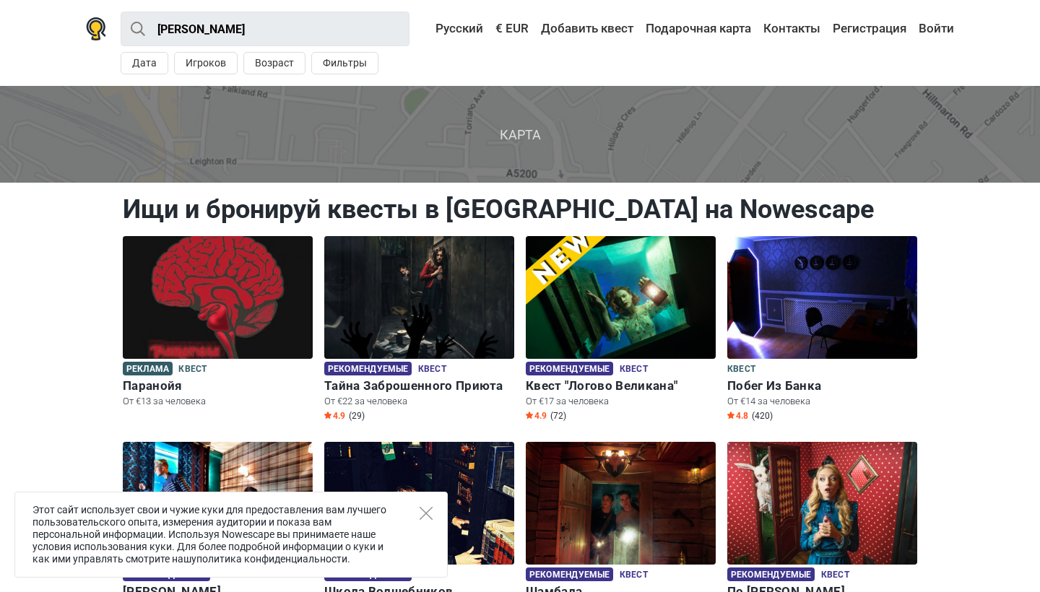
click at [431, 520] on div "Этот сайт использует свои и чужие куки для предоставления вам лучшего пользоват…" at bounding box center [230, 535] width 433 height 86
click at [425, 511] on icon "Close" at bounding box center [426, 513] width 13 height 13
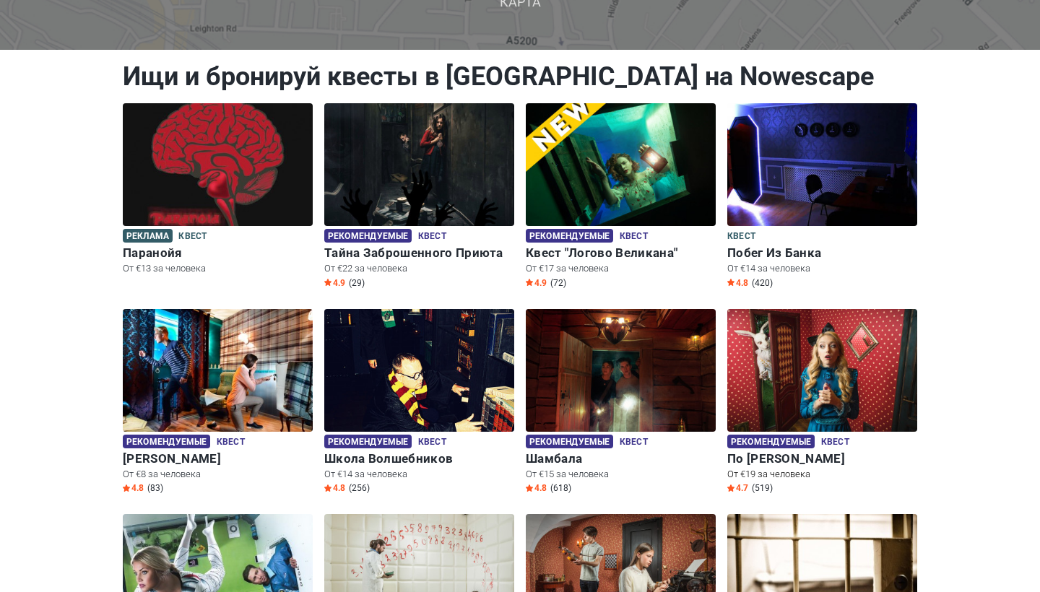
scroll to position [136, 0]
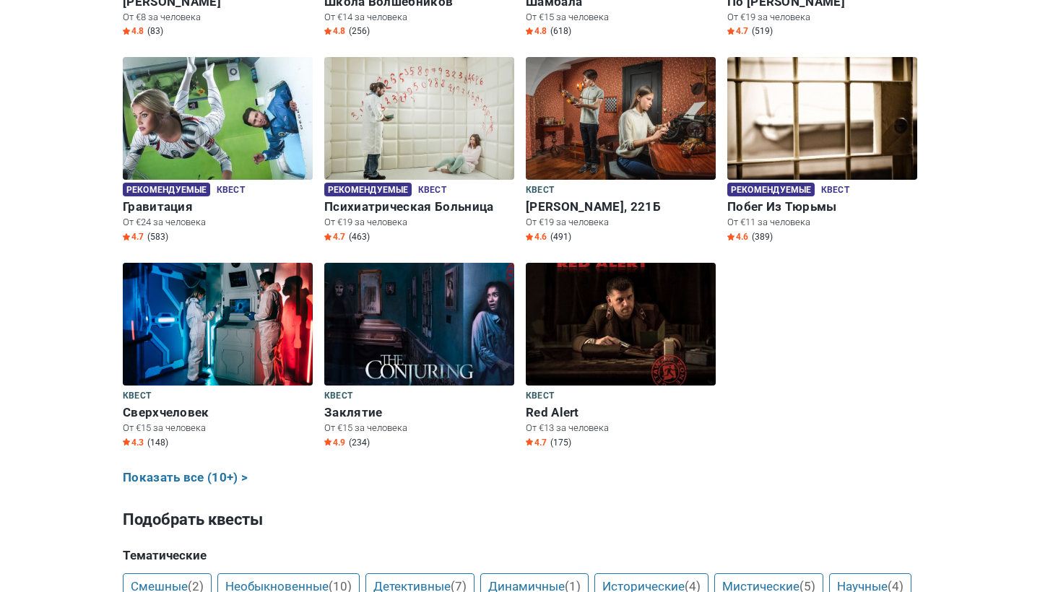
scroll to position [594, 0]
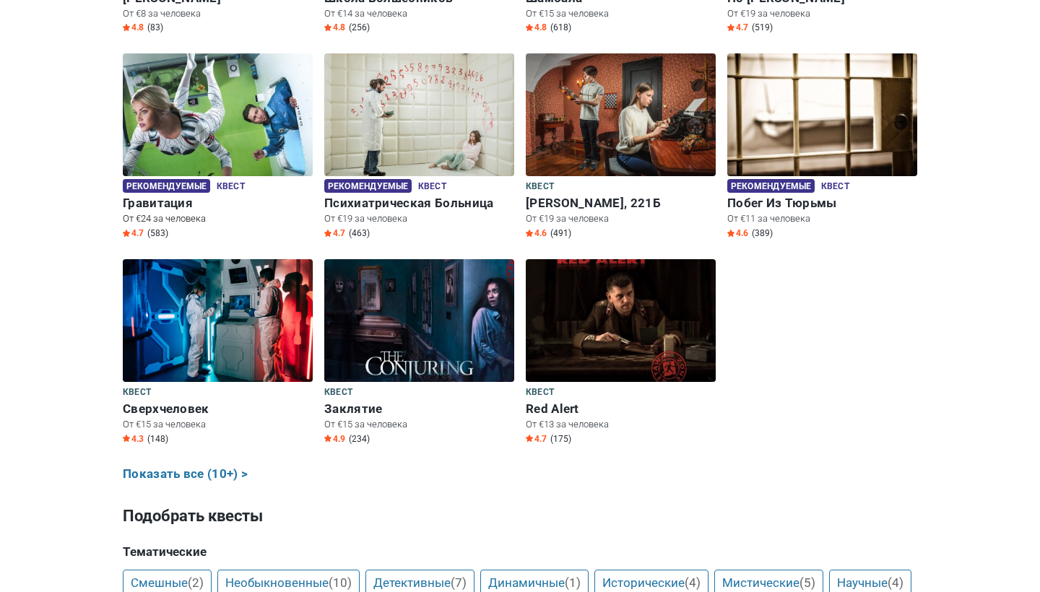
click at [224, 131] on img at bounding box center [218, 114] width 190 height 123
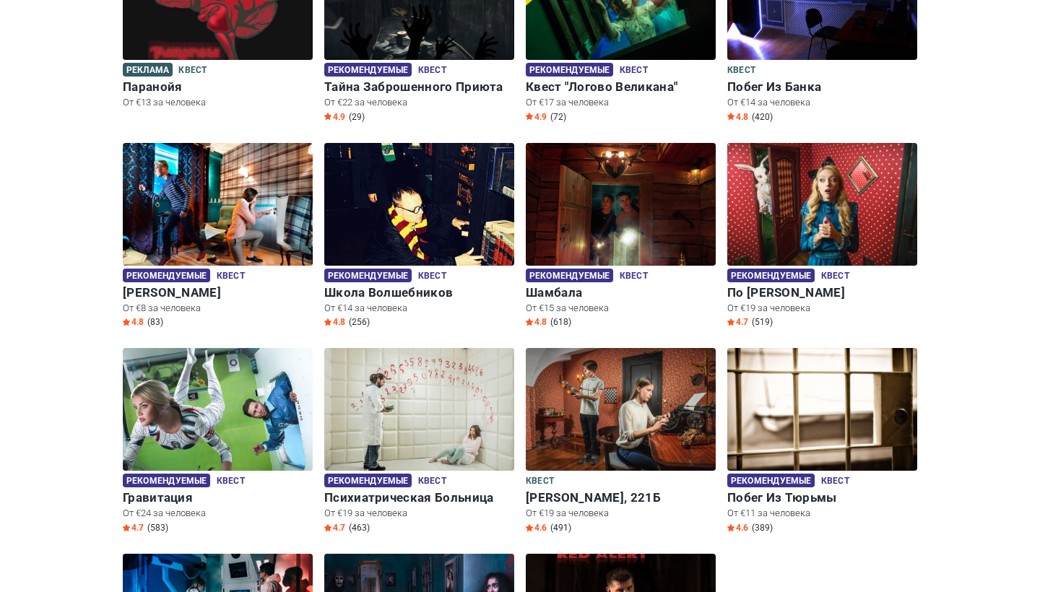
scroll to position [285, 0]
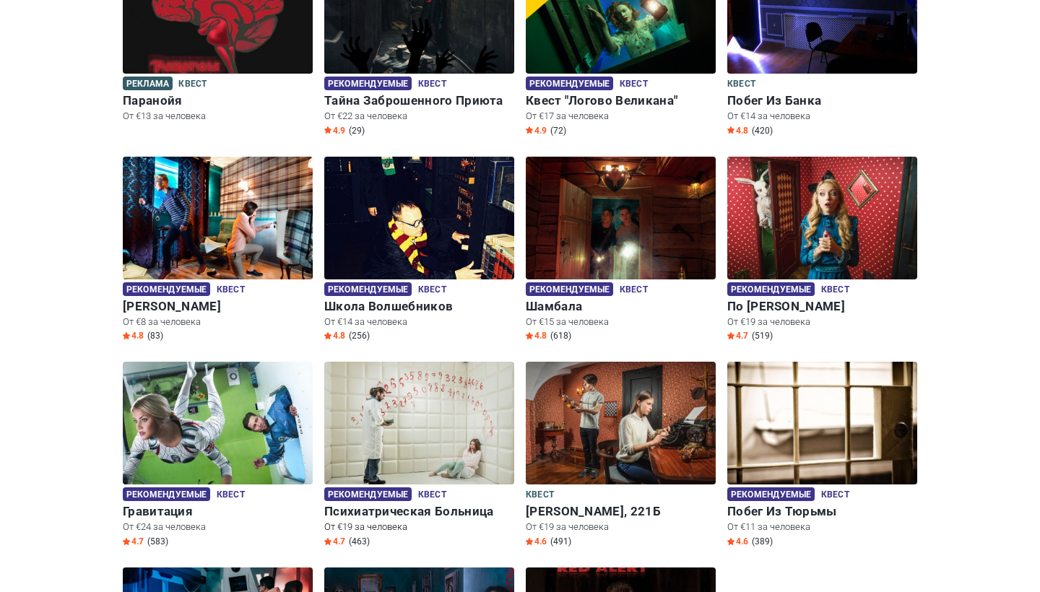
click at [403, 442] on img at bounding box center [419, 423] width 190 height 123
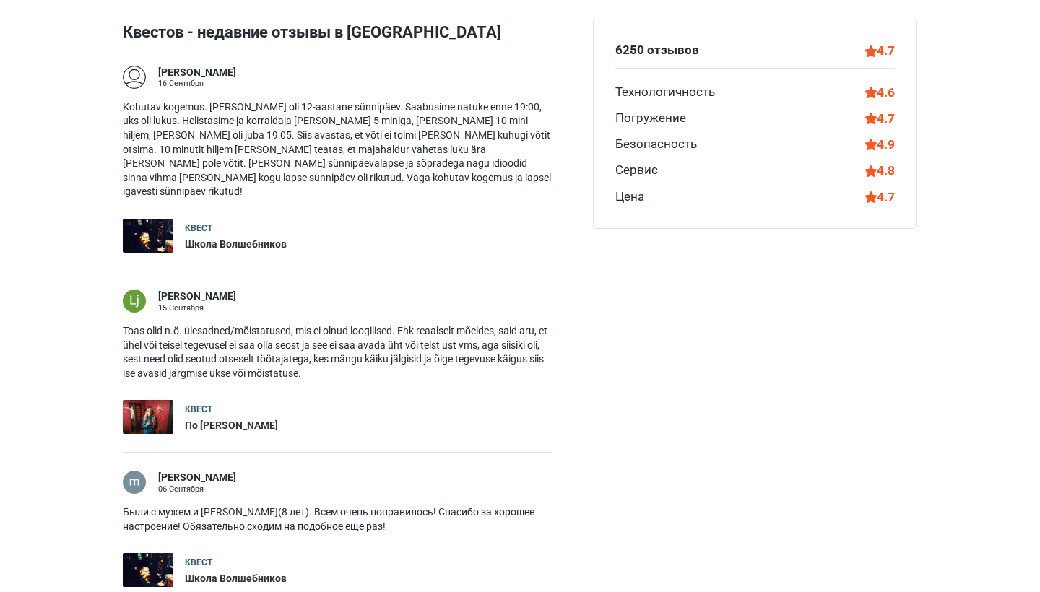
scroll to position [1645, 0]
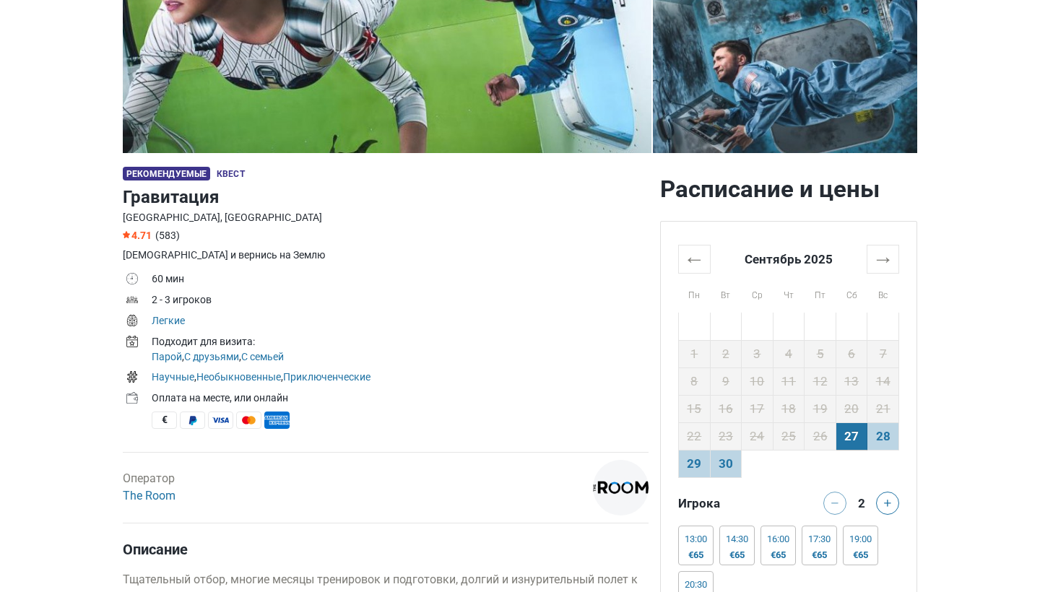
scroll to position [286, 0]
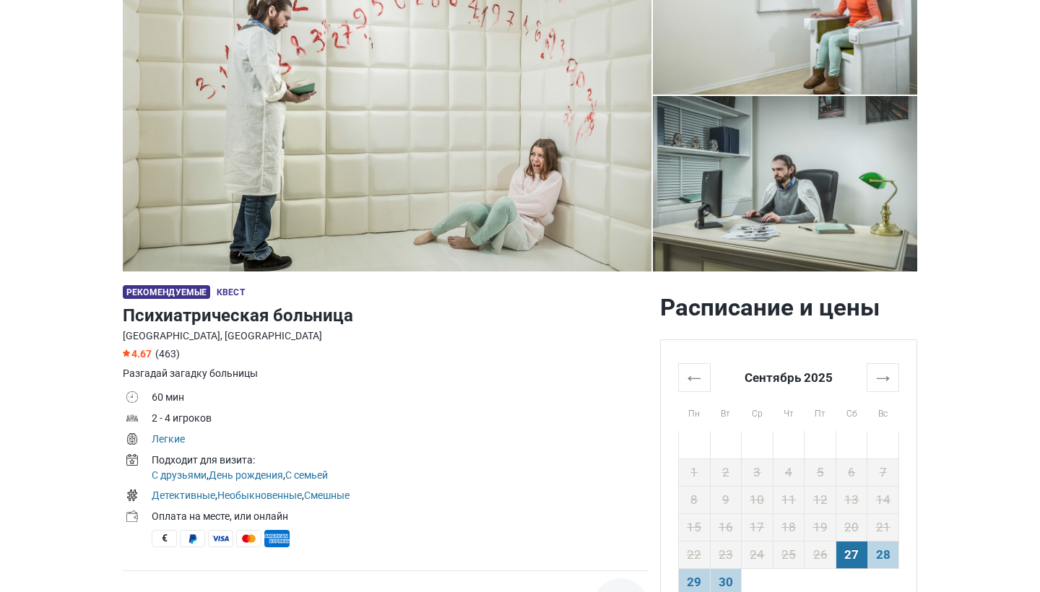
scroll to position [168, 0]
